Goal: Obtain resource: Obtain resource

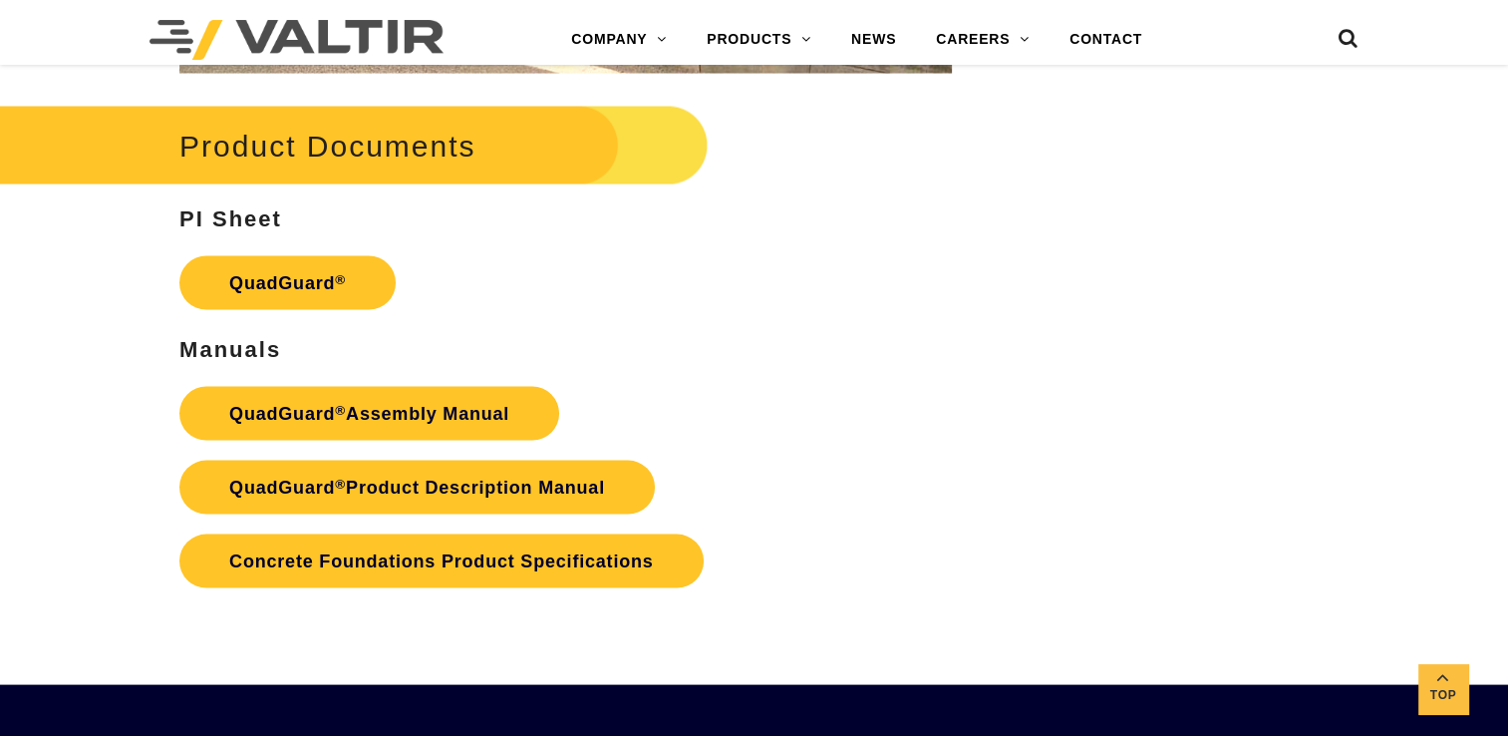
scroll to position [3887, 0]
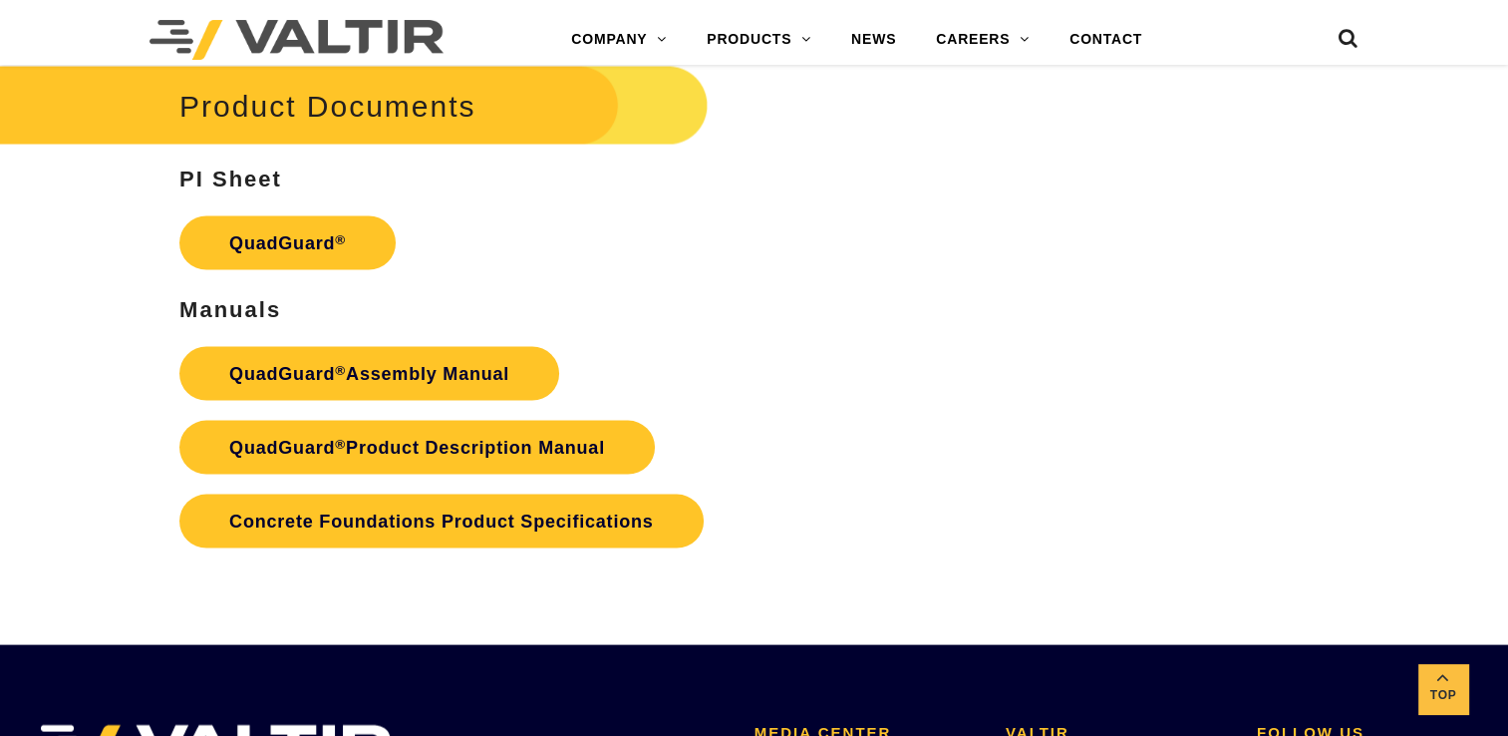
click at [411, 364] on link "QuadGuard ® Assembly Manual" at bounding box center [369, 374] width 380 height 54
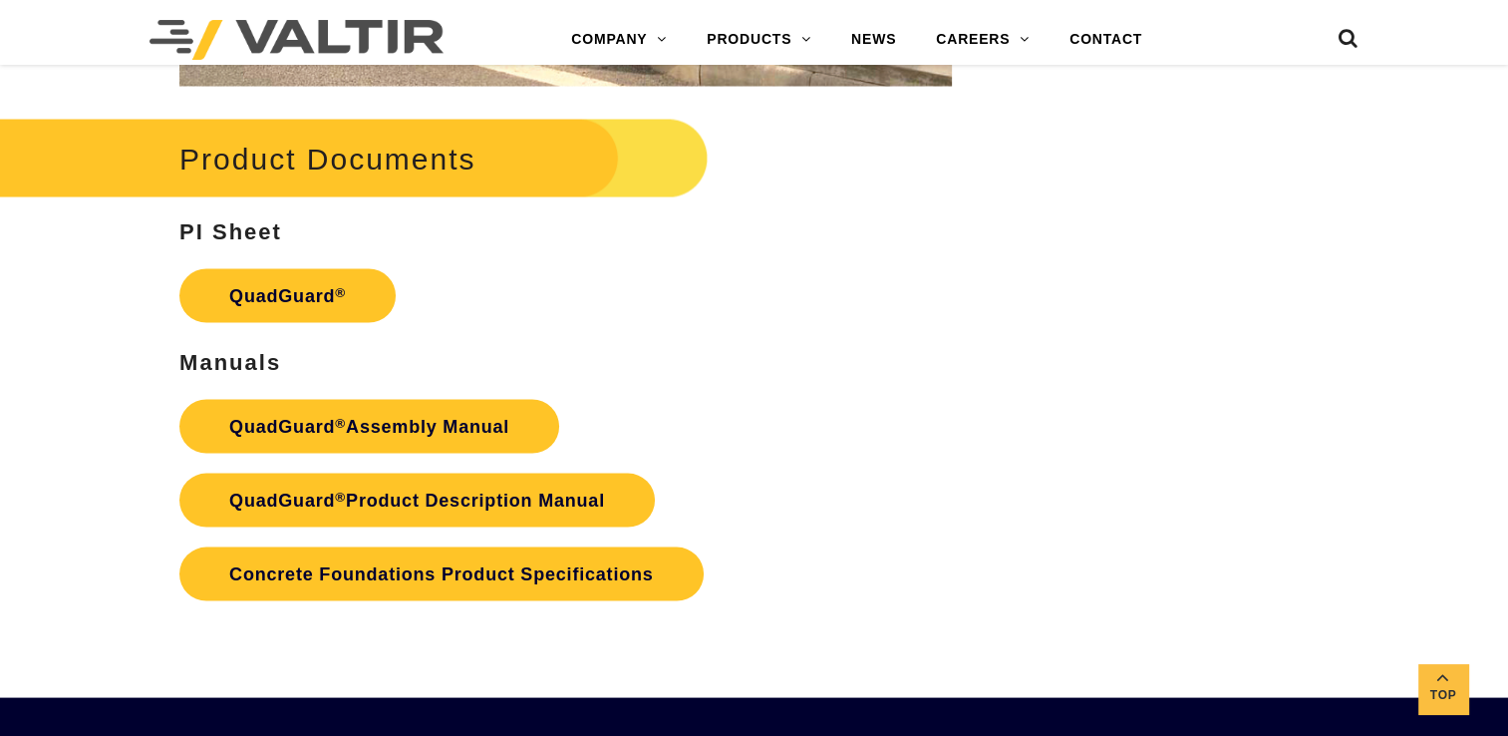
scroll to position [3787, 0]
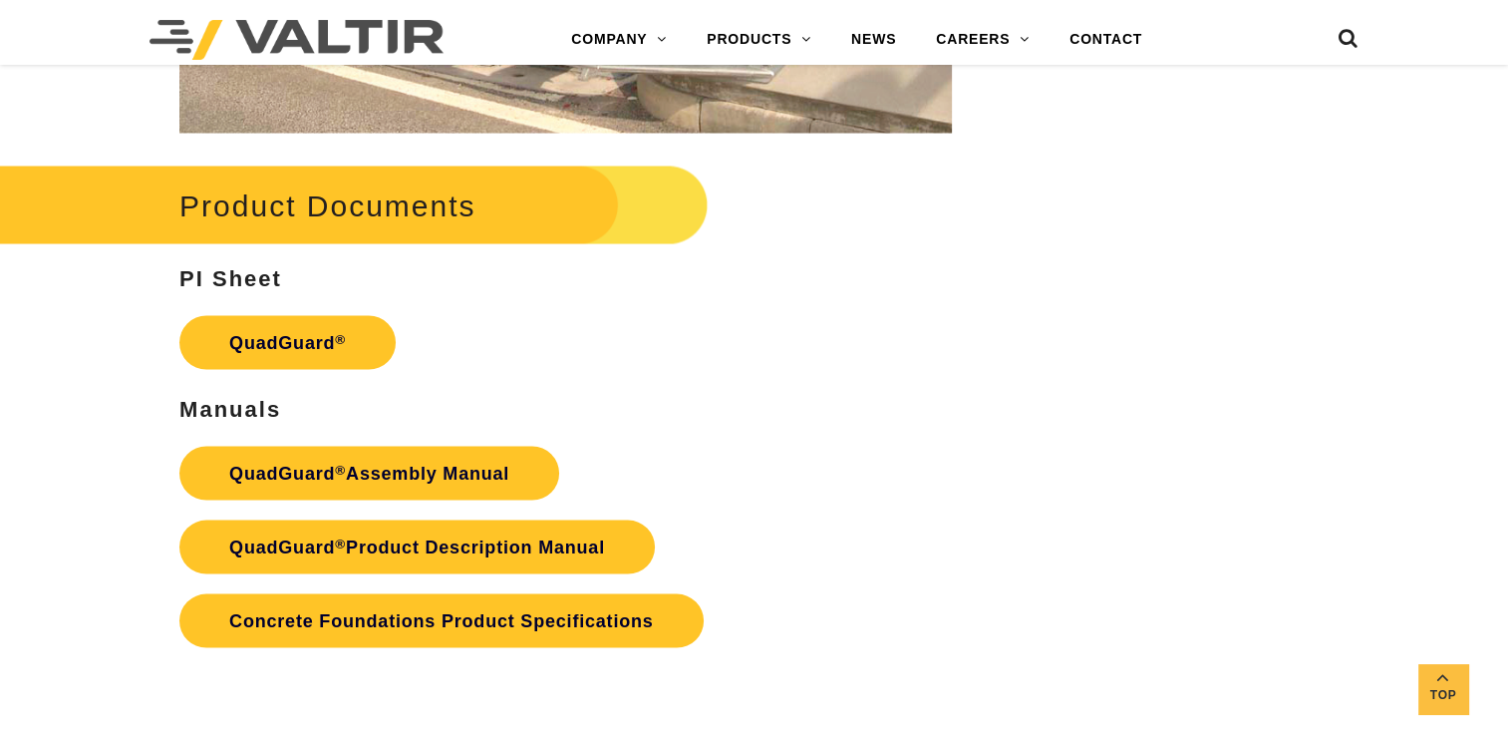
click at [346, 547] on link "QuadGuard ® Product Description Manual" at bounding box center [416, 547] width 475 height 54
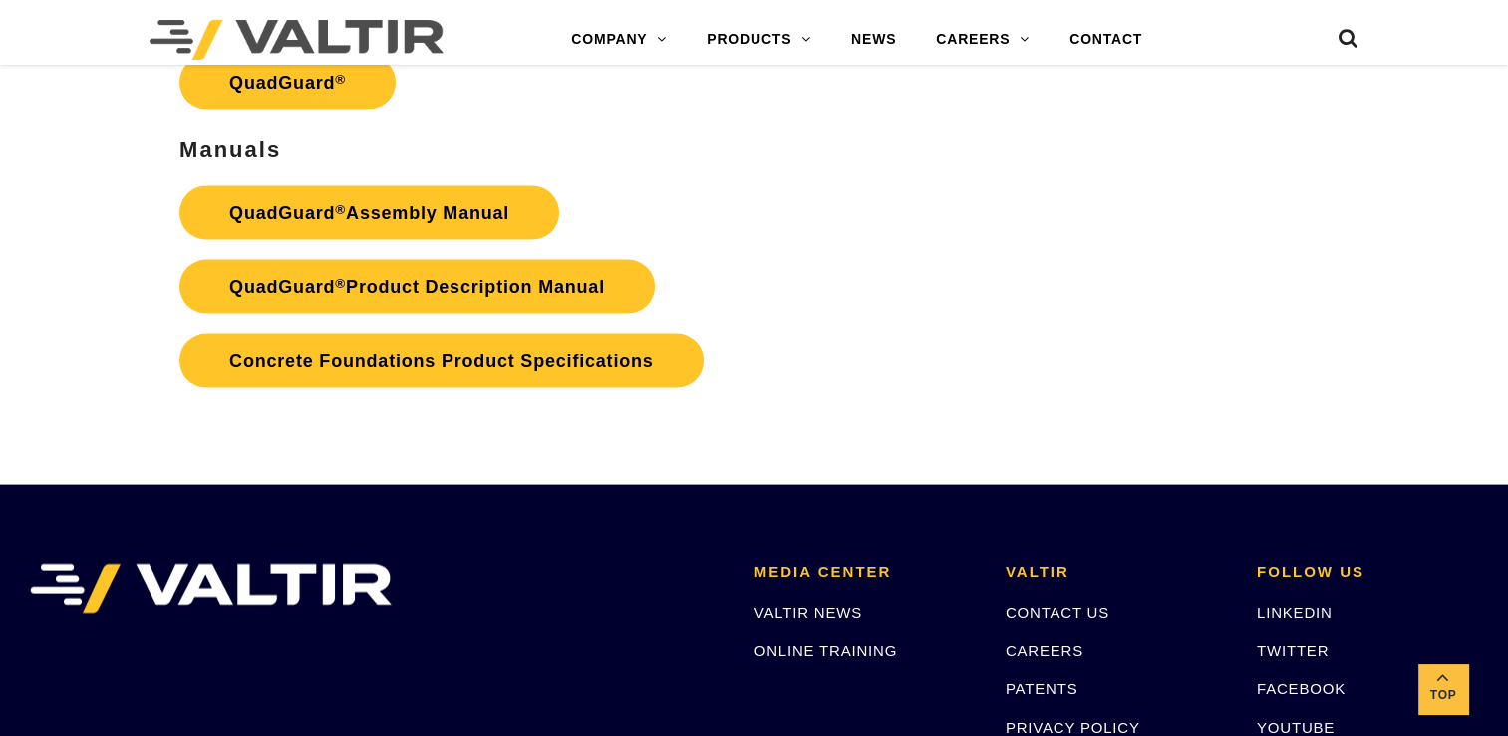
scroll to position [3887, 0]
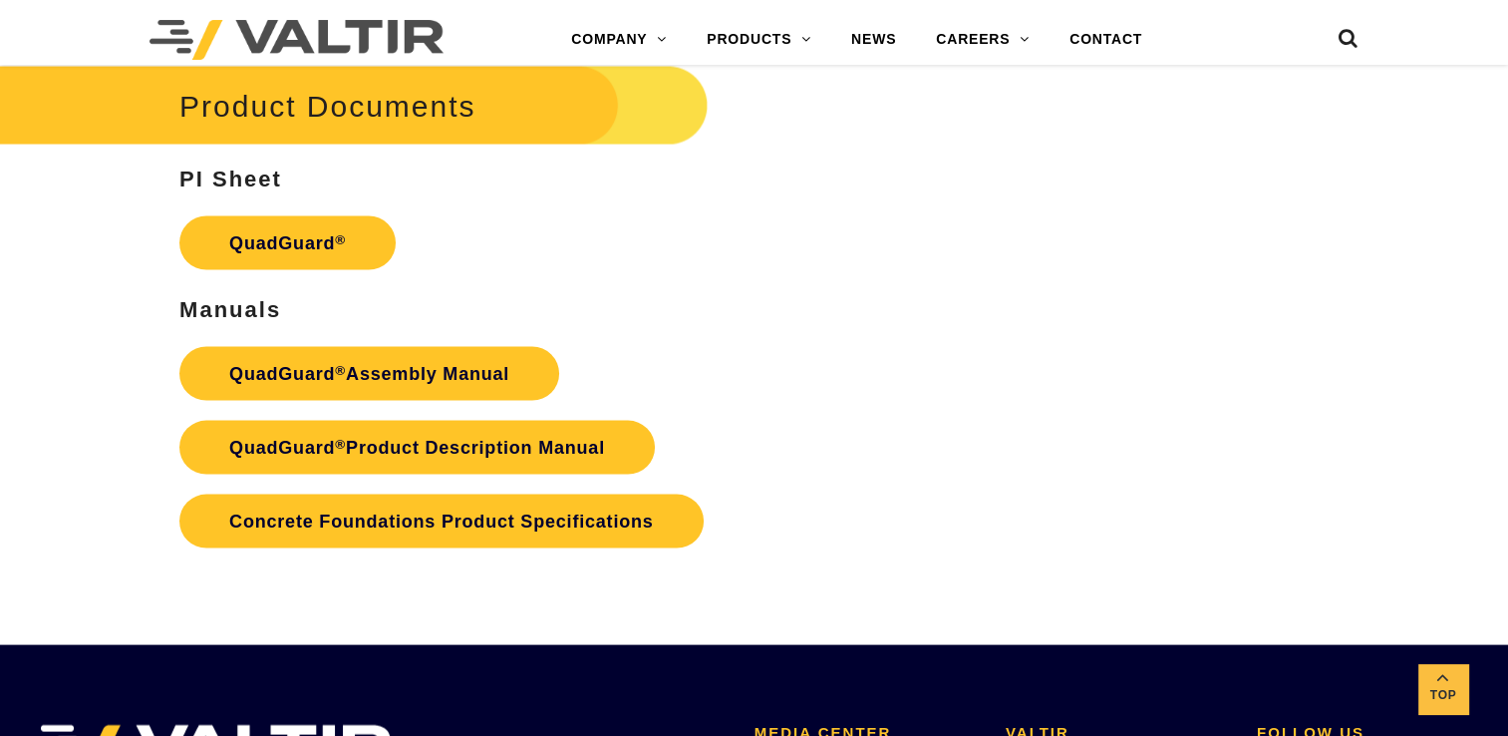
click at [425, 523] on link "Concrete Foundations Product Specifications" at bounding box center [440, 521] width 523 height 54
